Goal: Information Seeking & Learning: Compare options

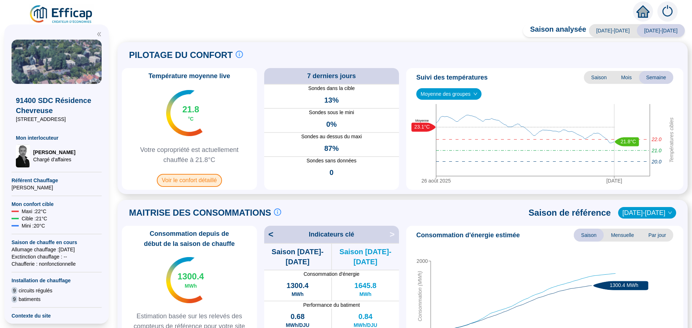
click at [202, 183] on span "Voir le confort détaillé" at bounding box center [189, 180] width 65 height 13
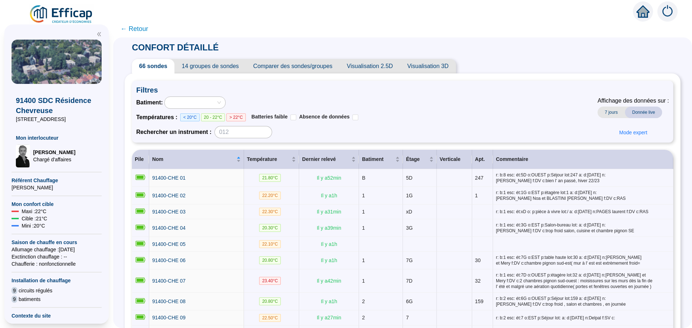
click at [321, 69] on span "Comparer des sondes/groupes" at bounding box center [293, 66] width 94 height 14
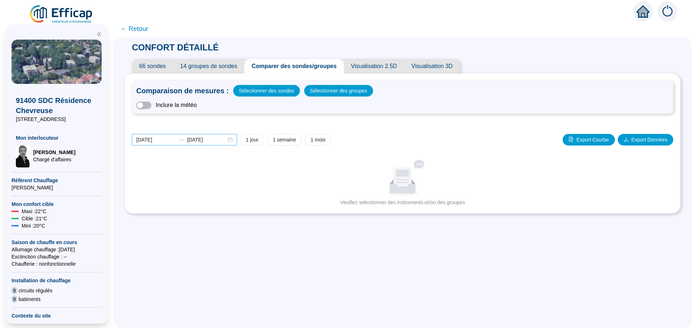
click at [237, 141] on div "[DATE] [DATE]" at bounding box center [184, 140] width 105 height 12
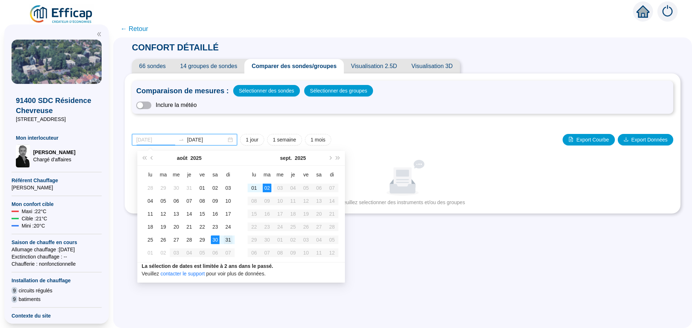
type input "[DATE]"
click at [228, 240] on div "31" at bounding box center [228, 240] width 9 height 9
type input "[DATE]"
click at [170, 140] on input "[DATE]" at bounding box center [155, 140] width 39 height 8
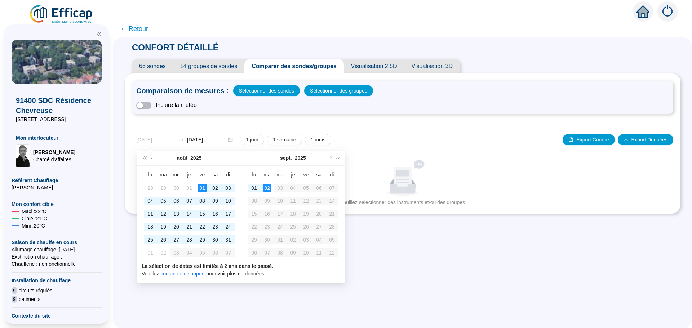
click at [202, 188] on div "01" at bounding box center [202, 188] width 9 height 9
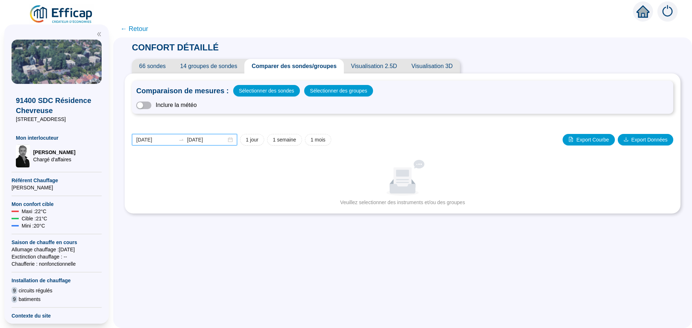
click at [168, 138] on input "[DATE]" at bounding box center [155, 140] width 39 height 8
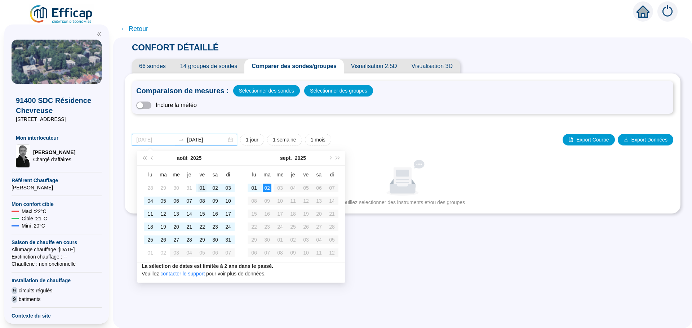
type input "[DATE]"
click at [201, 191] on div "01" at bounding box center [202, 188] width 9 height 9
type input "[DATE]"
click at [229, 242] on div "31" at bounding box center [228, 240] width 9 height 9
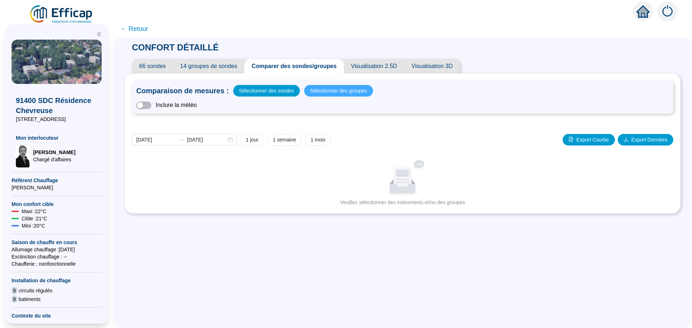
click at [326, 93] on span "Sélectionner des groupes" at bounding box center [338, 91] width 57 height 10
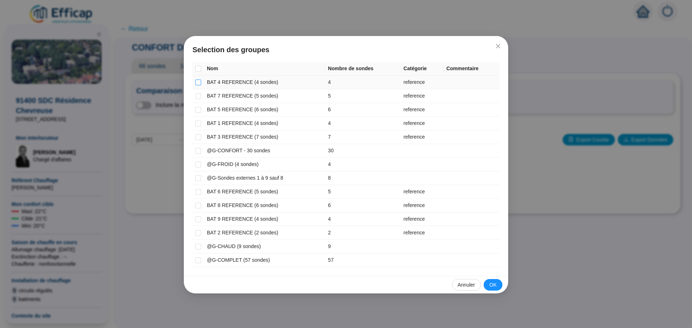
click at [197, 83] on input "checkbox" at bounding box center [198, 83] width 6 height 6
checkbox input "true"
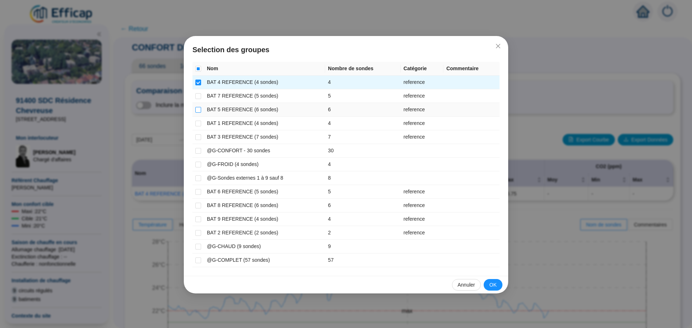
click at [200, 107] on input "checkbox" at bounding box center [198, 110] width 6 height 6
checkbox input "true"
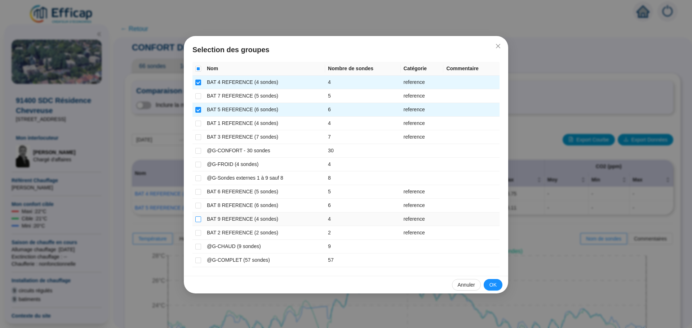
click at [199, 217] on input "checkbox" at bounding box center [198, 220] width 6 height 6
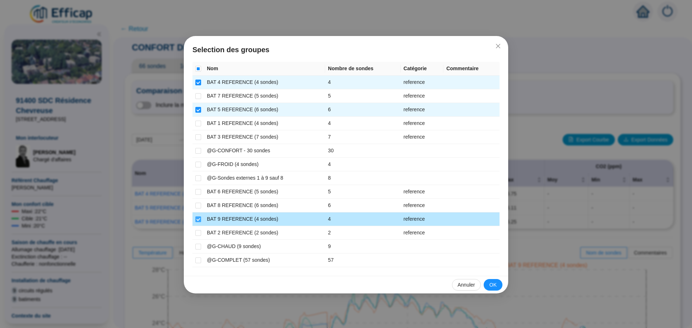
click at [199, 217] on input "checkbox" at bounding box center [198, 220] width 6 height 6
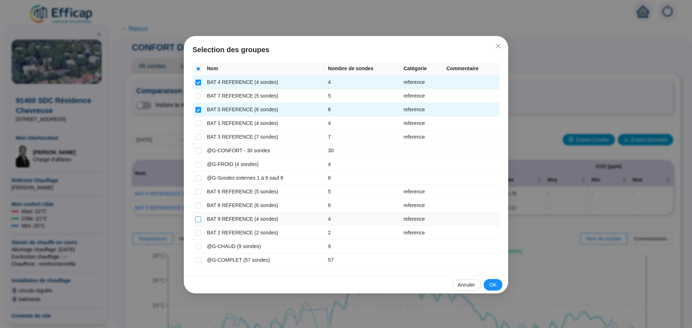
click at [199, 217] on input "checkbox" at bounding box center [198, 220] width 6 height 6
checkbox input "true"
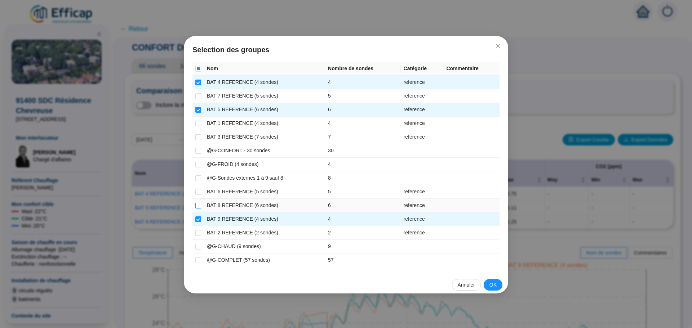
click at [199, 205] on input "checkbox" at bounding box center [198, 206] width 6 height 6
checkbox input "true"
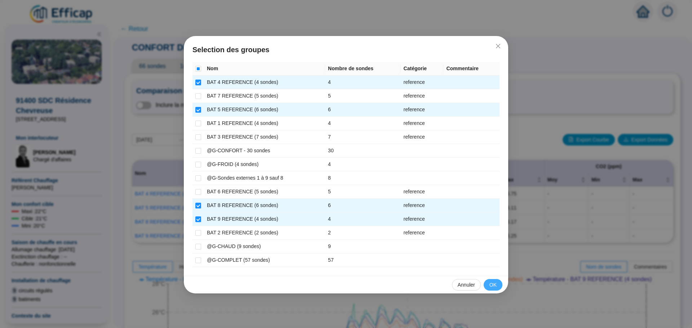
click at [490, 283] on span "OK" at bounding box center [492, 285] width 7 height 8
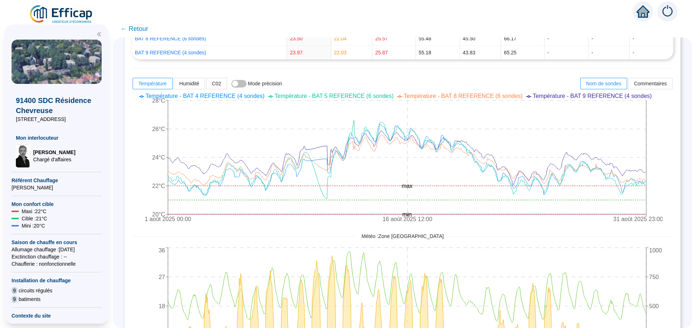
scroll to position [184, 0]
